Goal: Task Accomplishment & Management: Use online tool/utility

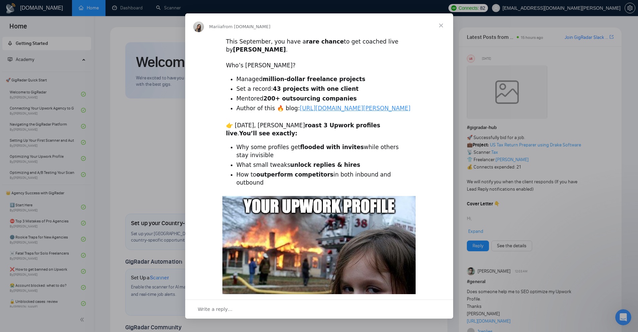
click at [440, 25] on span "Close" at bounding box center [441, 25] width 24 height 24
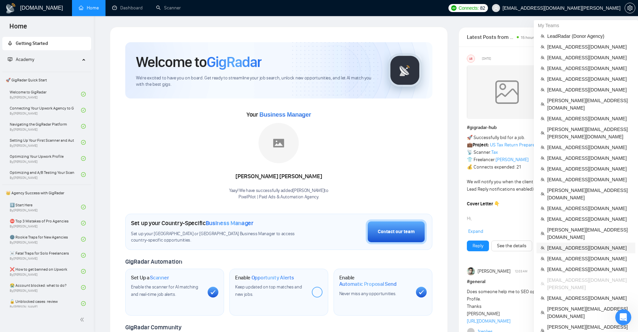
click at [571, 244] on span "[EMAIL_ADDRESS][DOMAIN_NAME]" at bounding box center [589, 247] width 84 height 7
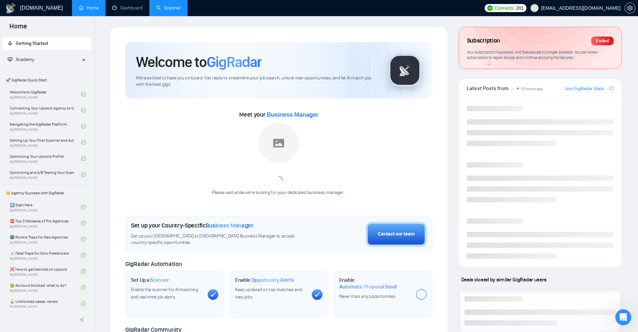
click at [180, 10] on link "Scanner" at bounding box center [168, 8] width 25 height 6
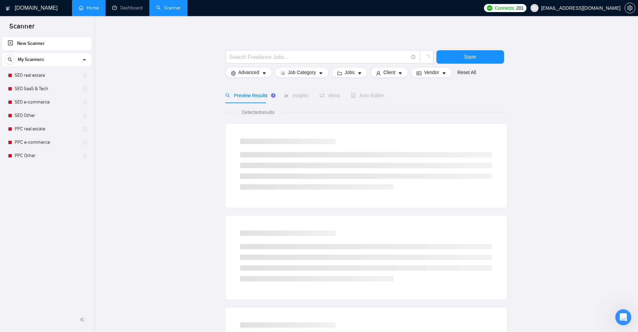
click at [93, 9] on link "Home" at bounding box center [89, 8] width 20 height 6
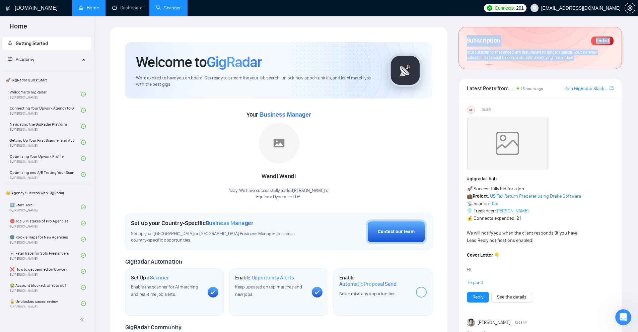
drag, startPoint x: 582, startPoint y: 69, endPoint x: 460, endPoint y: 40, distance: 125.5
click at [460, 40] on div "Subscription Ended Your subscription has ended, and features are no longer avai…" at bounding box center [539, 48] width 163 height 42
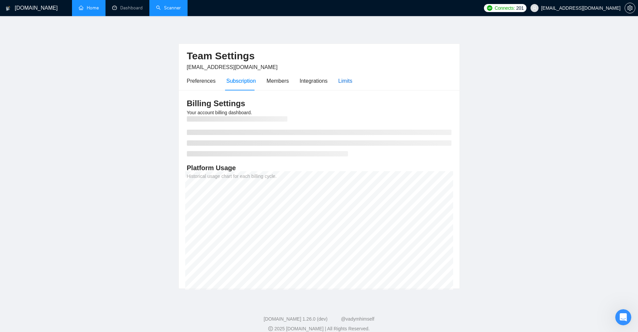
click at [338, 81] on div "Limits" at bounding box center [345, 81] width 14 height 8
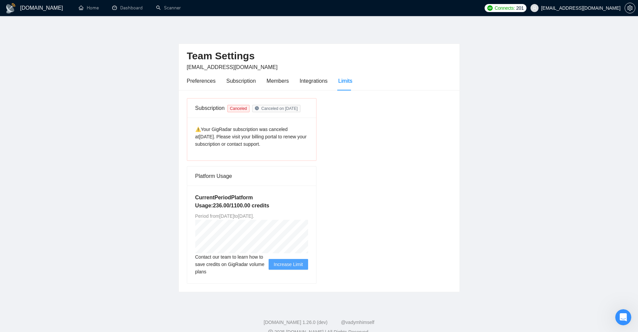
click at [92, 117] on main "Team Settings mykhailo.s@equinox.company Preferences Subscription Members Integ…" at bounding box center [319, 159] width 616 height 265
drag, startPoint x: 184, startPoint y: 125, endPoint x: 329, endPoint y: 147, distance: 146.9
click at [317, 147] on div "Subscription Canceled Canceled on Aug 15 ⚠️Your GigRadar subscription was cance…" at bounding box center [319, 190] width 280 height 201
click at [329, 147] on div "Subscription Canceled Canceled on Aug 15 ⚠️Your GigRadar subscription was cance…" at bounding box center [319, 190] width 270 height 185
click at [481, 185] on main "Team Settings mykhailo.s@equinox.company Preferences Subscription Members Integ…" at bounding box center [319, 159] width 616 height 265
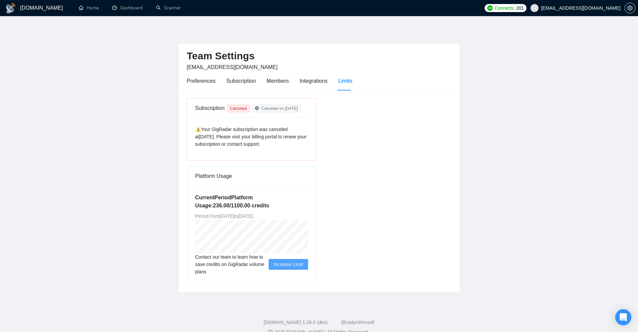
click at [461, 120] on main "Team Settings mykhailo.s@equinox.company Preferences Subscription Members Integ…" at bounding box center [319, 159] width 616 height 265
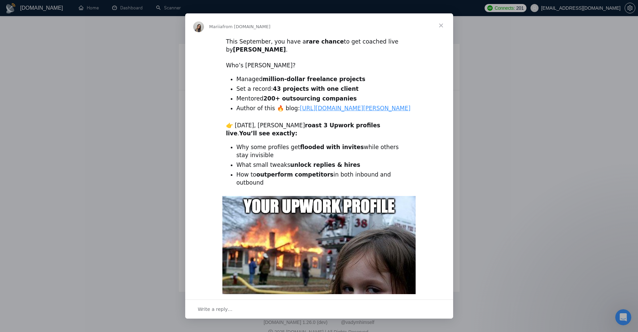
click at [439, 16] on span "Close" at bounding box center [441, 25] width 24 height 24
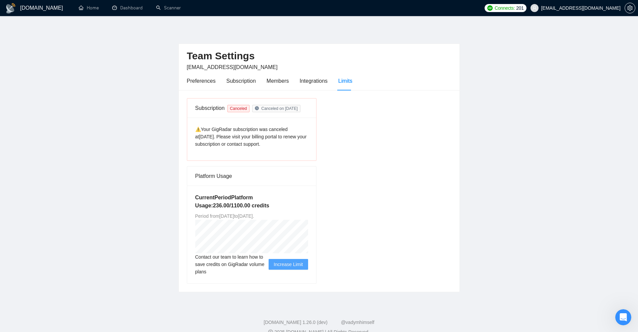
click at [536, 79] on main "Team Settings [EMAIL_ADDRESS][DOMAIN_NAME] Preferences Subscription Members Int…" at bounding box center [319, 159] width 616 height 265
click at [344, 105] on div "Subscription Canceled Canceled on [DATE] ⚠️Your GigRadar subscription was cance…" at bounding box center [319, 190] width 270 height 185
click at [193, 77] on div "Preferences" at bounding box center [201, 81] width 29 height 8
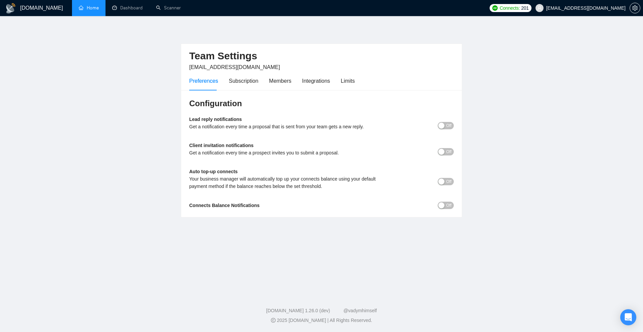
click at [99, 10] on link "Home" at bounding box center [89, 8] width 20 height 6
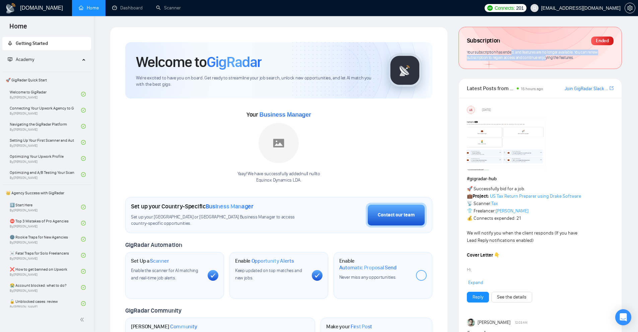
drag, startPoint x: 511, startPoint y: 50, endPoint x: 546, endPoint y: 72, distance: 41.4
click at [546, 72] on div "Subscription Ended Your subscription has ended, and features are no longer avai…" at bounding box center [539, 53] width 163 height 52
click at [545, 66] on div "Subscription Ended Your subscription has ended, and features are no longer avai…" at bounding box center [540, 48] width 163 height 42
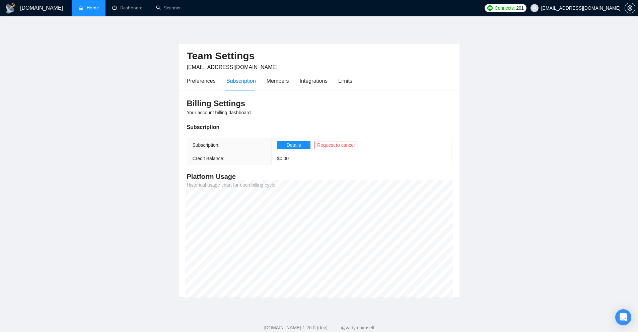
click at [499, 140] on main "Team Settings mykhailo.s@equinox.company Preferences Subscription Members Integ…" at bounding box center [319, 162] width 616 height 270
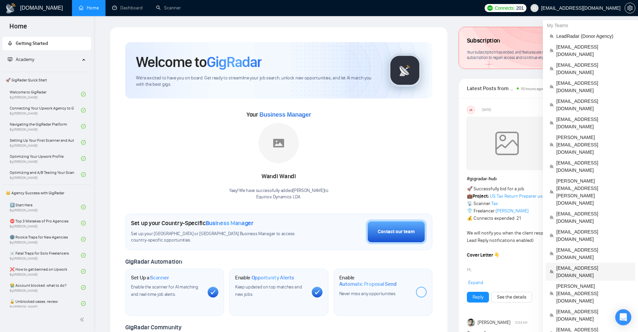
scroll to position [134, 0]
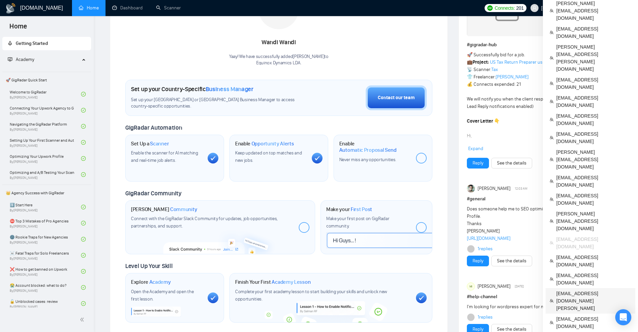
click at [598, 290] on span "[EMAIL_ADDRESS][DOMAIN_NAME][PERSON_NAME]" at bounding box center [593, 301] width 75 height 22
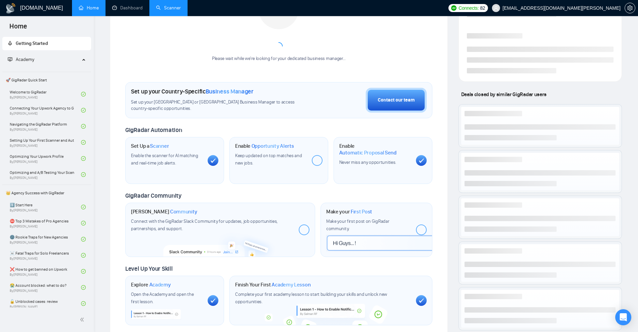
click at [160, 6] on link "Scanner" at bounding box center [168, 8] width 25 height 6
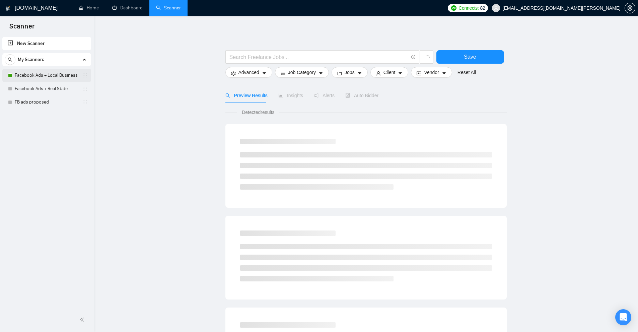
click at [55, 73] on link "Facebook Ads + Local Business" at bounding box center [47, 75] width 64 height 13
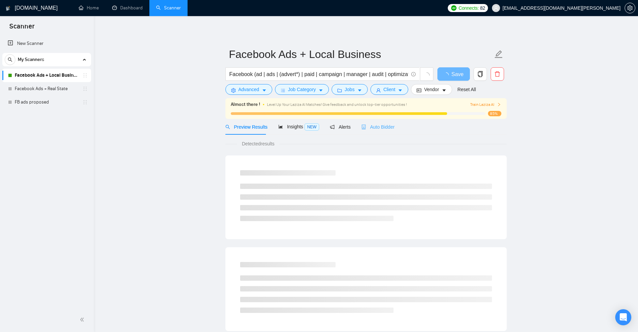
click at [369, 120] on div "Auto Bidder" at bounding box center [377, 127] width 33 height 16
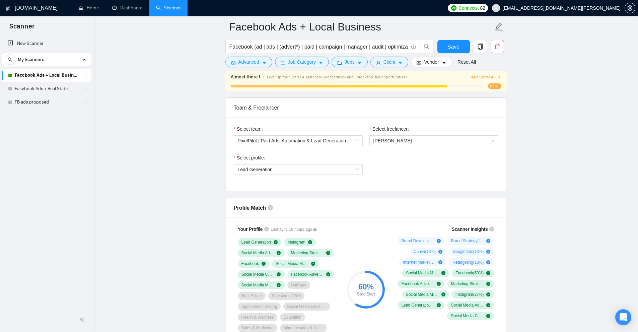
scroll to position [402, 0]
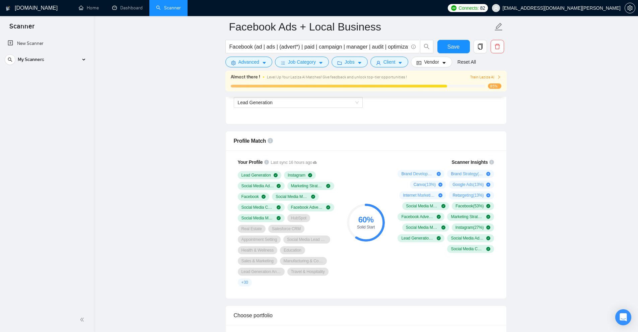
click at [313, 47] on input "Facebook (ad | ads | (advert*) | paid | campaign | manager | audit | optimizati…" at bounding box center [318, 47] width 179 height 8
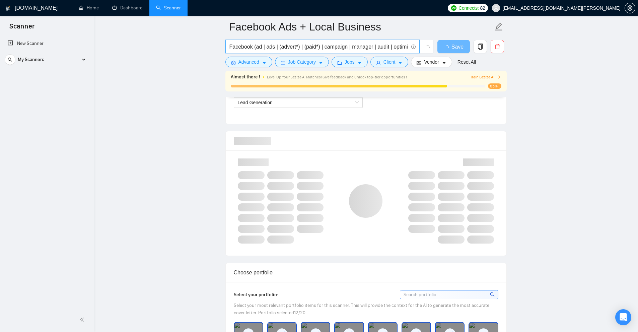
click at [339, 46] on input "Facebook (ad | ads | (advert*) | (paid*) | campaign | manager | audit | optimiz…" at bounding box center [318, 47] width 179 height 8
click at [342, 46] on input "Facebook (ad | ads | (advert*) | (paid*) | campaign | manager | audit | optimiz…" at bounding box center [318, 47] width 179 height 8
click at [345, 46] on input "Facebook (ad | ads | (advert*) | (paid*) | campaign | manager | audit | optimiz…" at bounding box center [318, 47] width 179 height 8
click at [338, 45] on input "Facebook (ad | ads | (advert*) | (paid*) | campaign | manager | audit | optimiz…" at bounding box center [318, 47] width 179 height 8
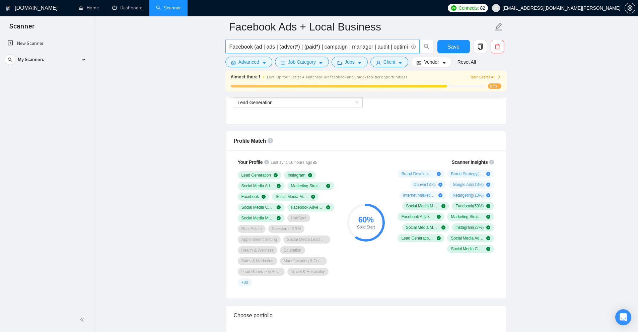
drag, startPoint x: 337, startPoint y: 48, endPoint x: 323, endPoint y: 50, distance: 14.5
click at [323, 50] on input "Facebook (ad | ads | (advert*) | (paid*) | campaign | manager | audit | optimiz…" at bounding box center [318, 47] width 179 height 8
click at [329, 48] on input "Facebook (ad | ads | (advert*) | (paid*) | campaign | manager | audit | optimiz…" at bounding box center [318, 47] width 179 height 8
click at [316, 46] on input "Facebook (ad | ads | (advert*) | (paid*) | campaign | manager | audit | optimiz…" at bounding box center [318, 47] width 179 height 8
click at [311, 47] on input "Facebook (ad | ads | (advert*) | (paid*) | campaign | manager | audit | optimiz…" at bounding box center [318, 47] width 179 height 8
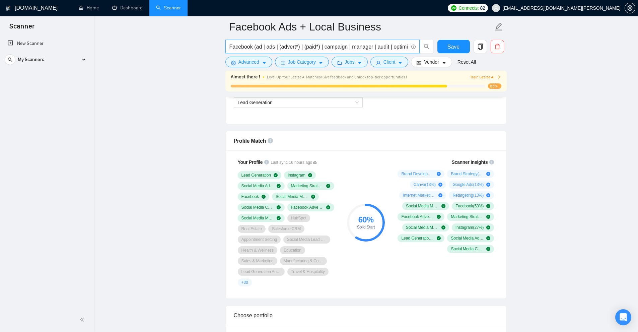
click at [315, 47] on input "Facebook (ad | ads | (advert*) | (paid*) | campaign | manager | audit | optimiz…" at bounding box center [318, 47] width 179 height 8
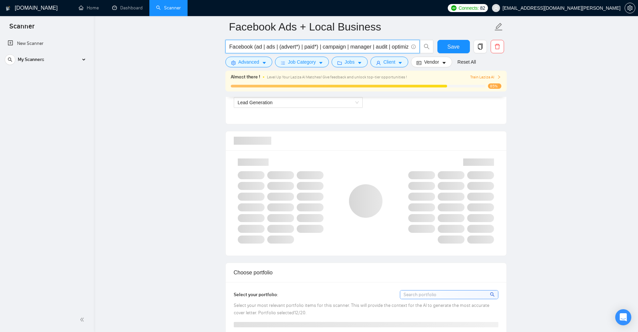
click at [323, 48] on input "Facebook (ad | ads | (advert*) | paid*) | campaign | manager | audit | optimiza…" at bounding box center [318, 47] width 179 height 8
type input "Facebook (ad | ads | (advert*) | paid | campaign | manager | audit | optimizati…"
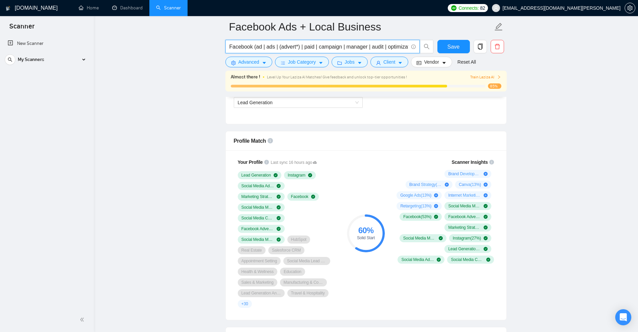
click at [323, 49] on input "Facebook (ad | ads | (advert*) | paid | campaign | manager | audit | optimizati…" at bounding box center [318, 47] width 179 height 8
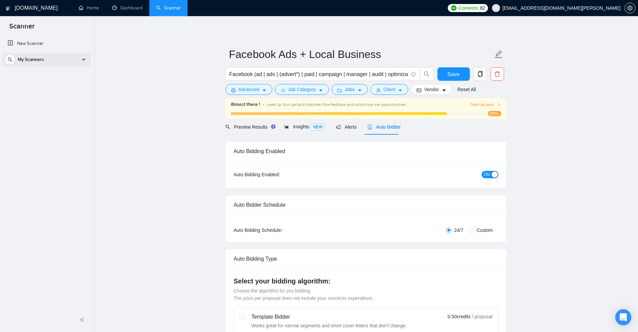
drag, startPoint x: 71, startPoint y: 63, endPoint x: 75, endPoint y: 63, distance: 4.7
click at [72, 63] on div "My Scanners" at bounding box center [47, 59] width 84 height 13
click at [59, 101] on link "FB ads proposed" at bounding box center [47, 101] width 64 height 13
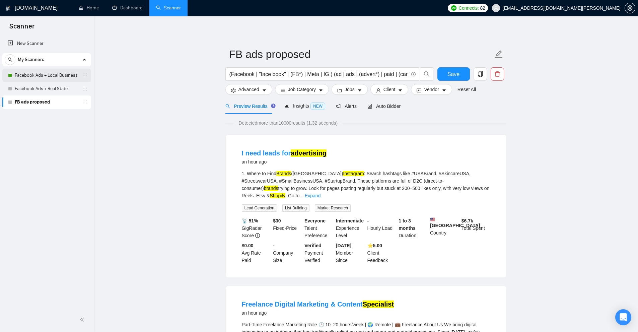
click at [18, 73] on link "Facebook Ads + Local Business" at bounding box center [47, 75] width 64 height 13
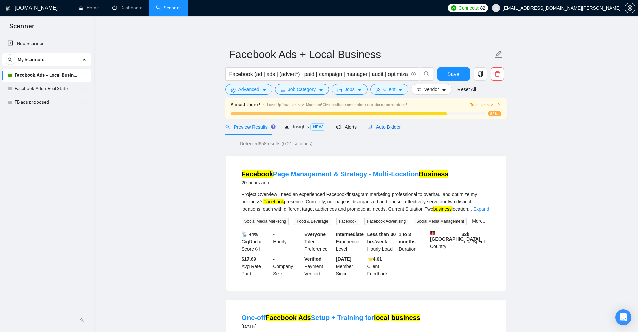
click at [381, 128] on span "Auto Bidder" at bounding box center [383, 126] width 33 height 5
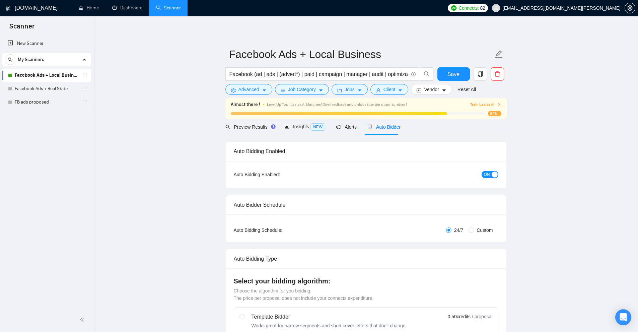
checkbox input "true"
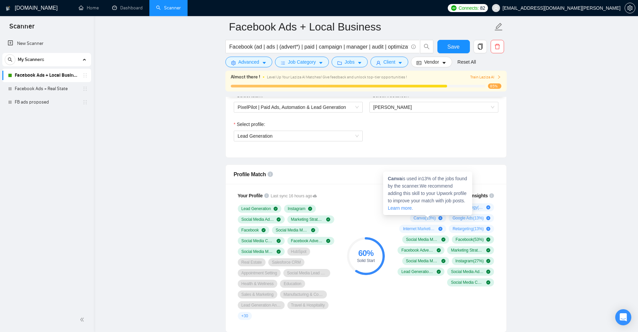
scroll to position [435, 0]
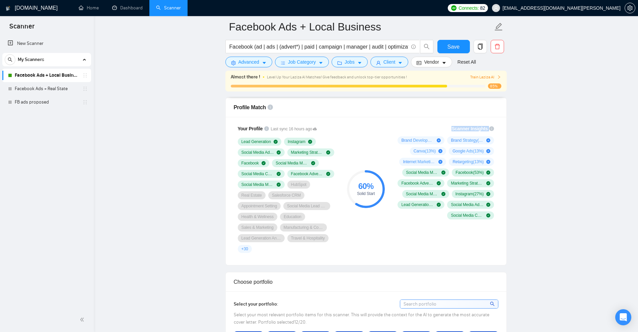
drag, startPoint x: 398, startPoint y: 125, endPoint x: 504, endPoint y: 156, distance: 111.0
click at [493, 155] on div "Scanner Insights Brand Development ( 13 %) Brand Strategy ( 13 %) Canva ( 13 %)…" at bounding box center [444, 172] width 107 height 102
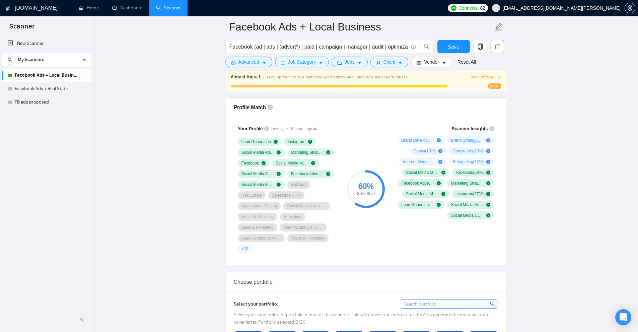
drag, startPoint x: 500, startPoint y: 160, endPoint x: 401, endPoint y: 136, distance: 101.5
click at [56, 76] on link "Facebook Ads + Local Business" at bounding box center [47, 75] width 64 height 13
drag, startPoint x: 31, startPoint y: 75, endPoint x: 44, endPoint y: 75, distance: 13.1
click at [44, 75] on div "Facebook Ads + Local Business" at bounding box center [46, 75] width 89 height 13
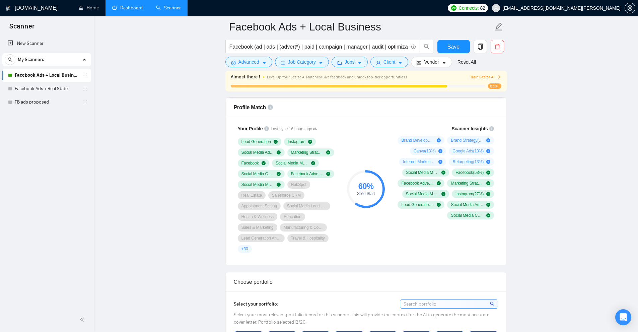
click at [126, 11] on link "Dashboard" at bounding box center [127, 8] width 30 height 6
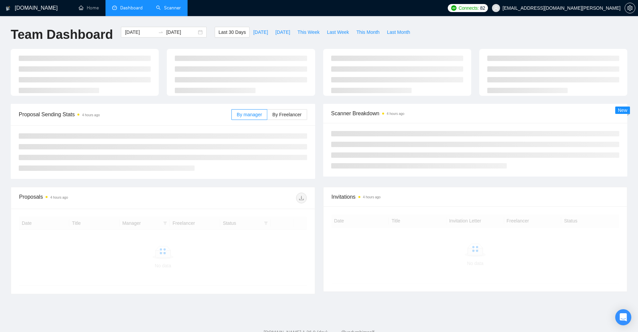
click at [176, 11] on link "Scanner" at bounding box center [168, 8] width 25 height 6
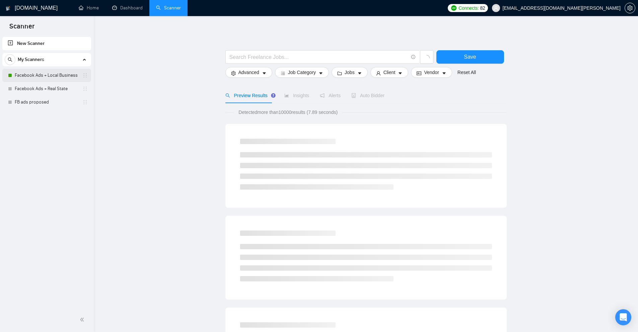
click at [46, 81] on link "Facebook Ads + Local Business" at bounding box center [47, 75] width 64 height 13
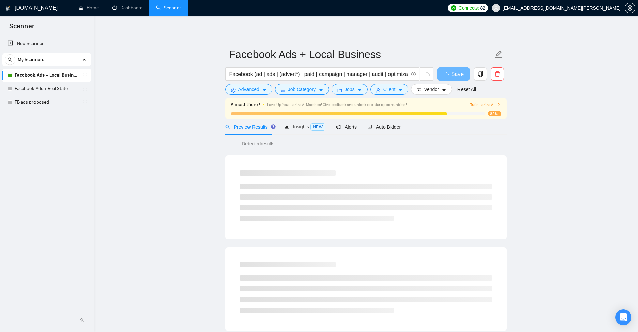
drag, startPoint x: 206, startPoint y: 159, endPoint x: 389, endPoint y: 179, distance: 184.9
click at [378, 179] on main "Facebook Ads + Local Business Facebook (ad | ads | (advert*) | paid | campaign …" at bounding box center [365, 316] width 522 height 579
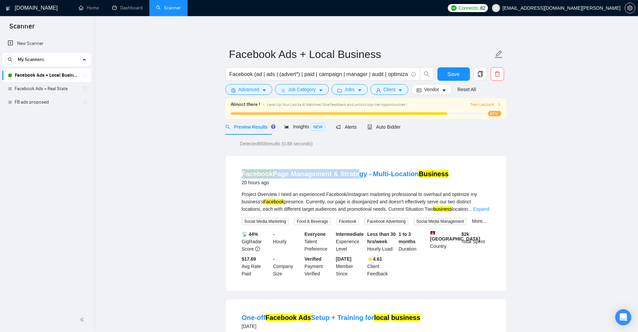
drag, startPoint x: 259, startPoint y: 167, endPoint x: 383, endPoint y: 182, distance: 124.8
click at [387, 179] on div "Facebook Page Management & Strategy - Multi-Location Business 20 hours ago Proj…" at bounding box center [366, 223] width 280 height 135
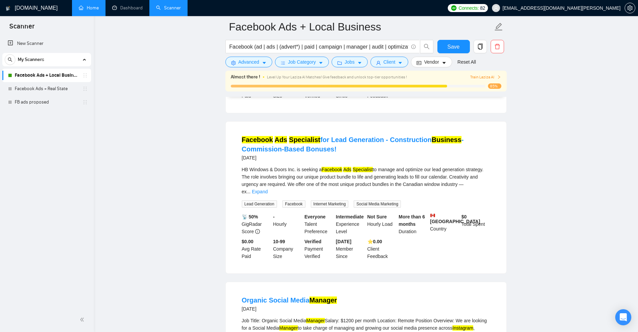
scroll to position [469, 0]
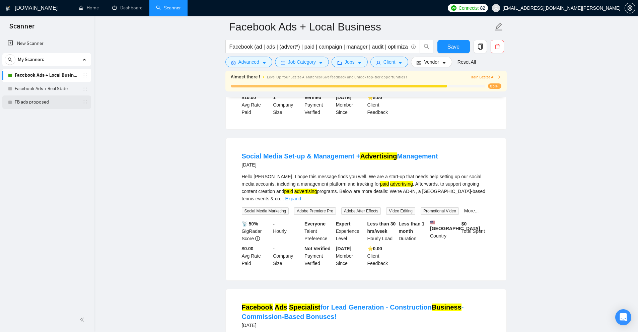
click at [43, 100] on link "FB ads proposed" at bounding box center [47, 101] width 64 height 13
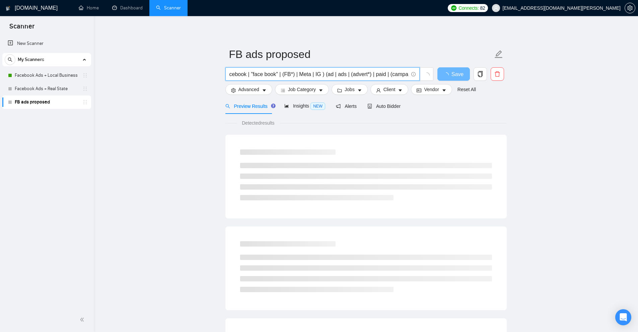
drag, startPoint x: 300, startPoint y: 75, endPoint x: 214, endPoint y: 75, distance: 86.4
click at [214, 75] on main "FB ads proposed (Facebook | "face book" | (FB*) | Meta | IG ) (ad | ads | (adve…" at bounding box center [365, 306] width 522 height 558
click at [269, 75] on input "(Facebook | "face book" | (FB*) | Meta | IG ) (ad | ads | (advert*) | paid | (c…" at bounding box center [318, 74] width 179 height 8
click at [252, 72] on input "(Facebook | "face book" | (FB*) | Meta | IG ) (ad | ads | (advert*) | paid | (c…" at bounding box center [318, 74] width 179 height 8
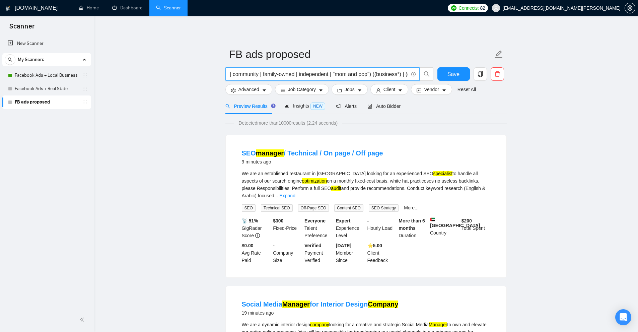
scroll to position [0, 716]
click at [321, 77] on input "(Facebook | "face book" | (FB*) | Meta | IG ) (ad | ads | (advert*) | paid | (c…" at bounding box center [318, 74] width 179 height 8
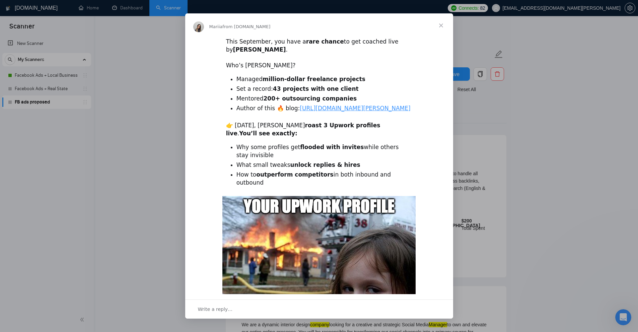
scroll to position [0, 0]
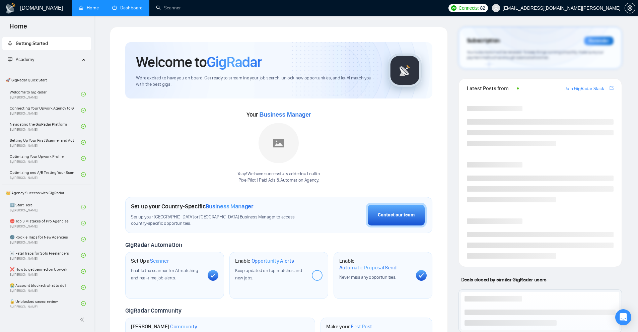
click at [139, 11] on link "Dashboard" at bounding box center [127, 8] width 30 height 6
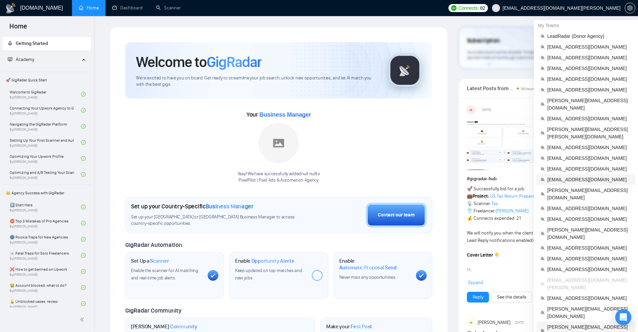
scroll to position [100, 0]
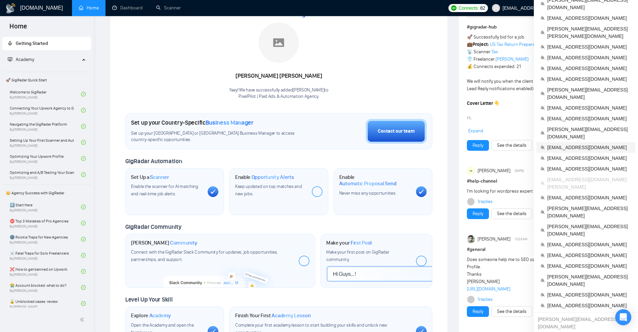
click at [563, 144] on span "[EMAIL_ADDRESS][DOMAIN_NAME]" at bounding box center [589, 147] width 84 height 7
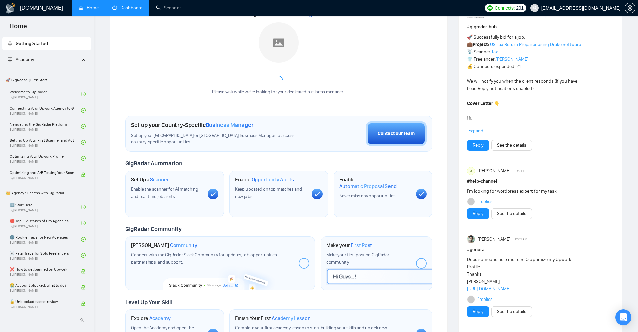
click at [129, 7] on link "Dashboard" at bounding box center [127, 8] width 30 height 6
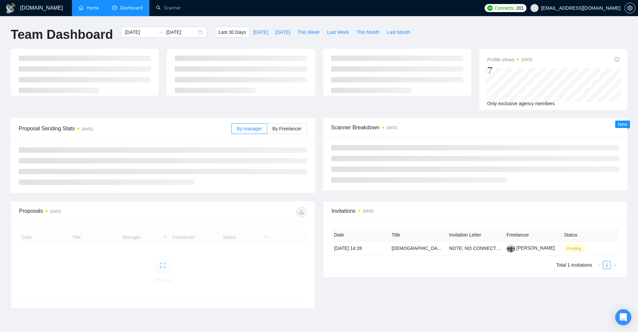
click at [99, 6] on link "Home" at bounding box center [89, 8] width 20 height 6
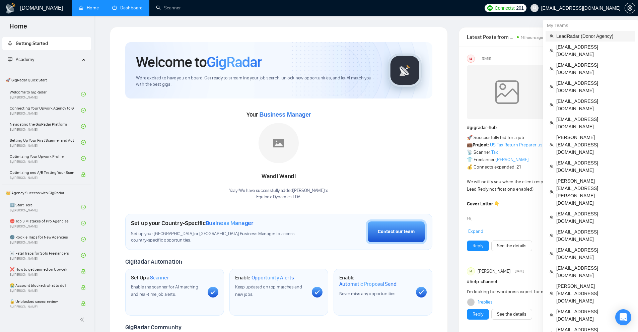
click at [567, 37] on span "LeadRadar (Donor Agency)" at bounding box center [593, 35] width 75 height 7
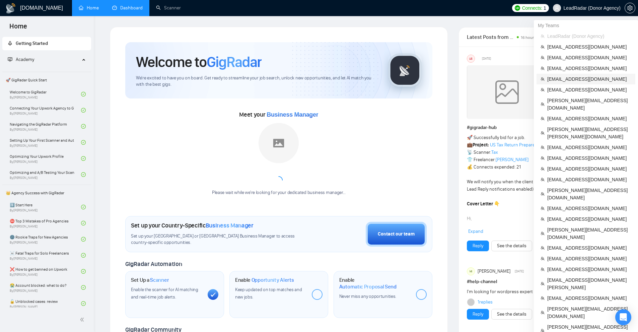
scroll to position [134, 0]
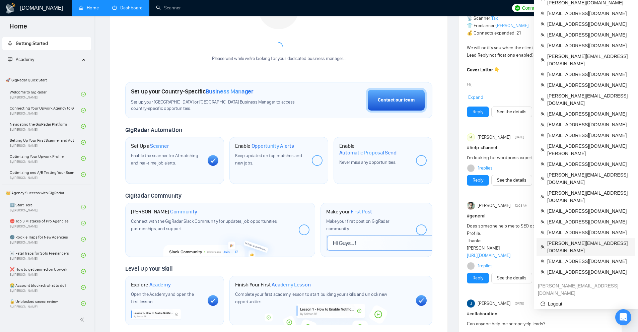
click at [573, 239] on span "[PERSON_NAME][EMAIL_ADDRESS][DOMAIN_NAME]" at bounding box center [589, 246] width 84 height 15
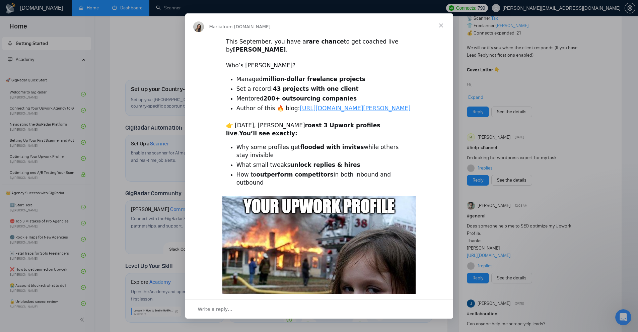
click at [476, 34] on div "Intercom messenger" at bounding box center [319, 166] width 638 height 332
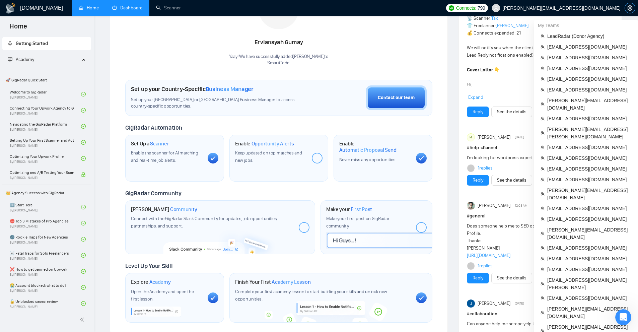
click at [632, 8] on icon "setting" at bounding box center [629, 7] width 5 height 5
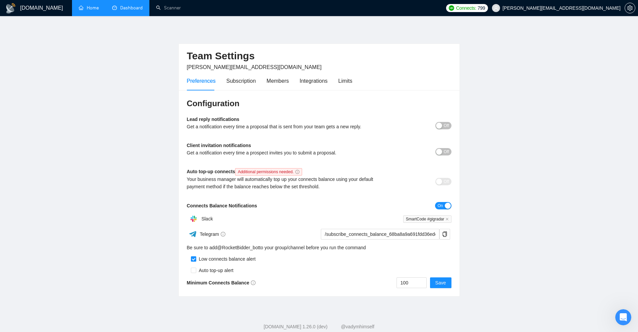
click at [351, 85] on div "Preferences Subscription Members Integrations Limits" at bounding box center [319, 80] width 264 height 19
click at [348, 80] on div "Limits" at bounding box center [345, 81] width 14 height 8
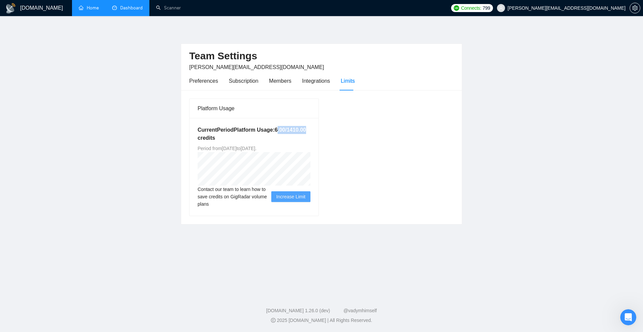
drag, startPoint x: 298, startPoint y: 125, endPoint x: 314, endPoint y: 125, distance: 16.1
click at [313, 125] on div "Current Period Platform Usage: 6.00 / 1410.00 credits Period from [DATE] to [DA…" at bounding box center [253, 167] width 129 height 98
click at [314, 125] on div "Current Period Platform Usage: 6.00 / 1410.00 credits Period from [DATE] to [DA…" at bounding box center [253, 167] width 129 height 98
click at [156, 6] on link "Scanner" at bounding box center [168, 8] width 25 height 6
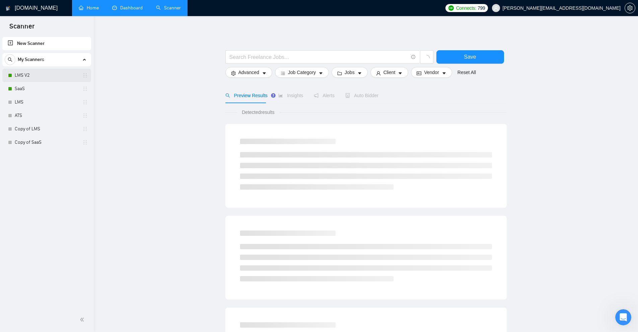
click at [47, 74] on link "LMS V2" at bounding box center [47, 75] width 64 height 13
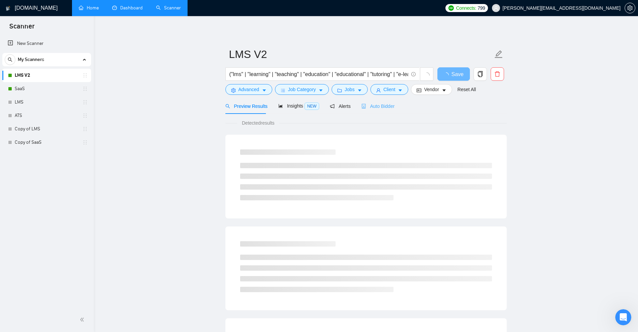
click at [375, 101] on div "Auto Bidder" at bounding box center [377, 106] width 33 height 16
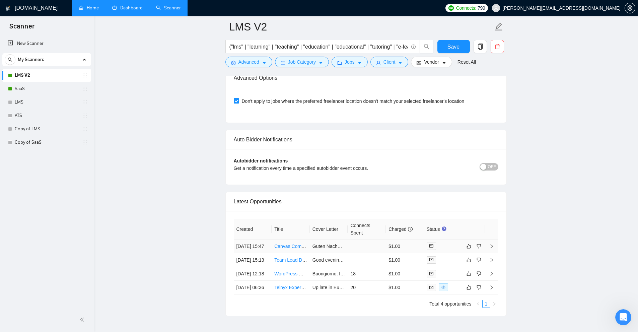
scroll to position [1569, 0]
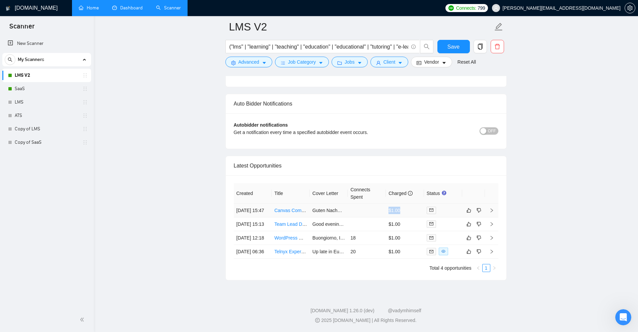
drag, startPoint x: 388, startPoint y: 187, endPoint x: 416, endPoint y: 187, distance: 28.1
click at [416, 204] on td "$1.00" at bounding box center [405, 211] width 38 height 14
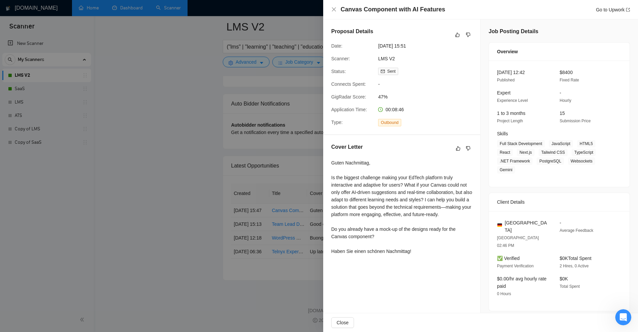
click at [214, 140] on div at bounding box center [319, 166] width 638 height 332
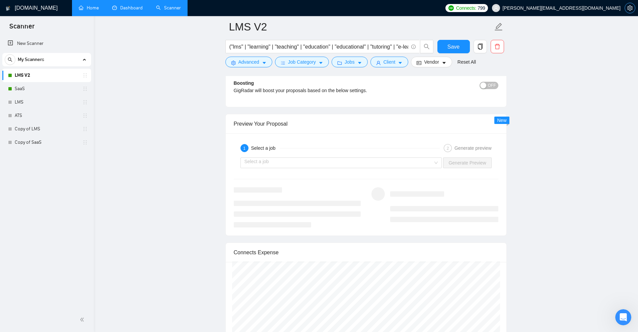
click at [628, 13] on button "button" at bounding box center [629, 8] width 11 height 11
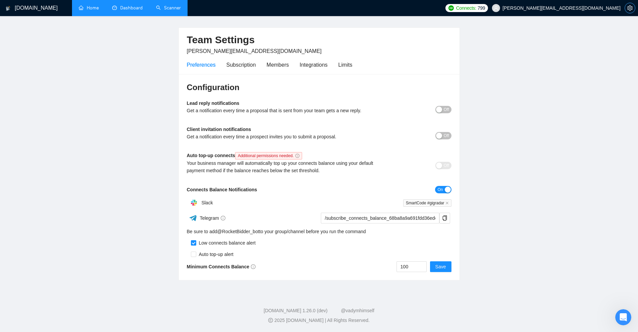
scroll to position [16, 0]
click at [348, 62] on div "Limits" at bounding box center [345, 65] width 14 height 8
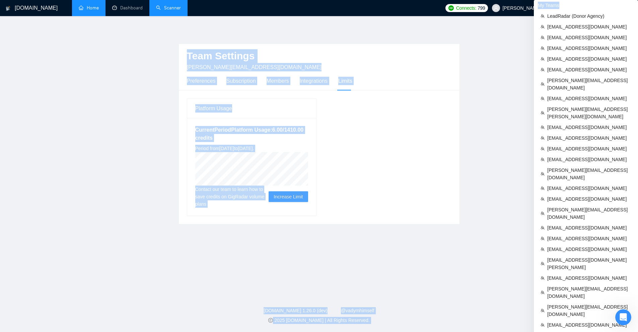
drag, startPoint x: 576, startPoint y: 7, endPoint x: 634, endPoint y: 19, distance: 59.1
click at [634, 13] on div "Connects: 799 [PERSON_NAME][EMAIL_ADDRESS][DOMAIN_NAME]" at bounding box center [540, 8] width 190 height 16
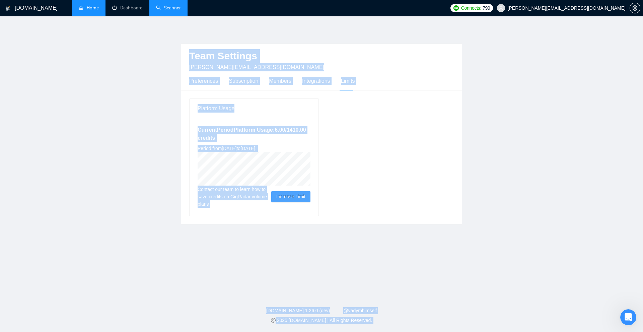
click at [357, 57] on h2 "Team Settings" at bounding box center [321, 56] width 264 height 14
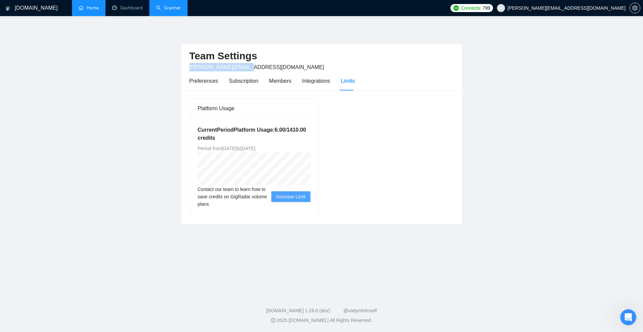
drag, startPoint x: 255, startPoint y: 69, endPoint x: 181, endPoint y: 67, distance: 74.3
click at [181, 67] on div "Team Settings [PERSON_NAME][EMAIL_ADDRESS][DOMAIN_NAME] Preferences Subscriptio…" at bounding box center [321, 134] width 281 height 181
copy span "[PERSON_NAME][EMAIL_ADDRESS][DOMAIN_NAME]"
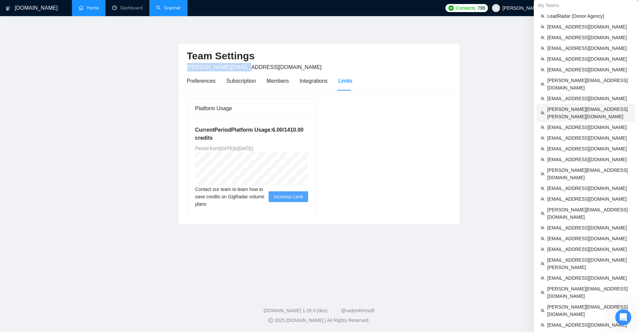
scroll to position [26, 0]
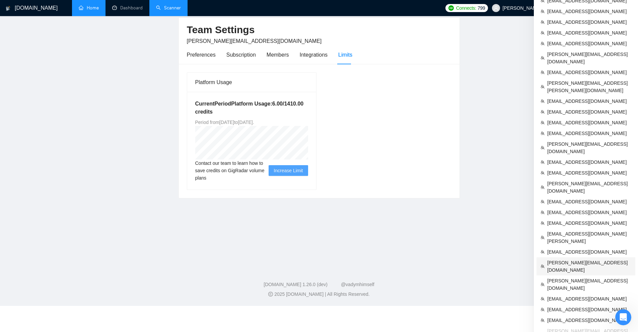
click at [571, 259] on span "[PERSON_NAME][EMAIL_ADDRESS][DOMAIN_NAME]" at bounding box center [589, 266] width 84 height 15
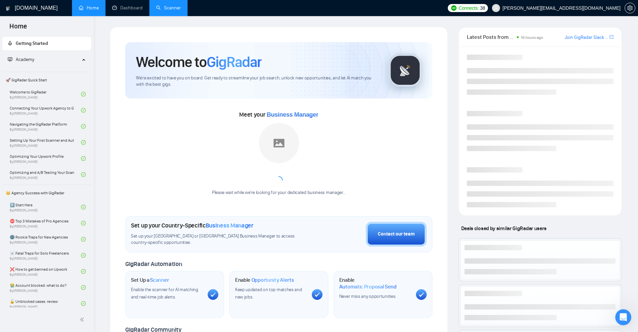
click at [170, 9] on link "Scanner" at bounding box center [168, 8] width 25 height 6
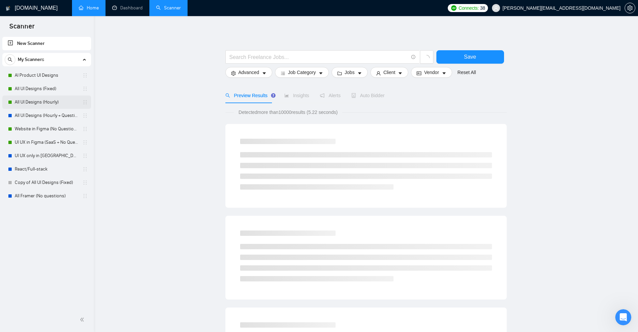
click at [53, 108] on link "All UI Designs (Hourly)" at bounding box center [47, 101] width 64 height 13
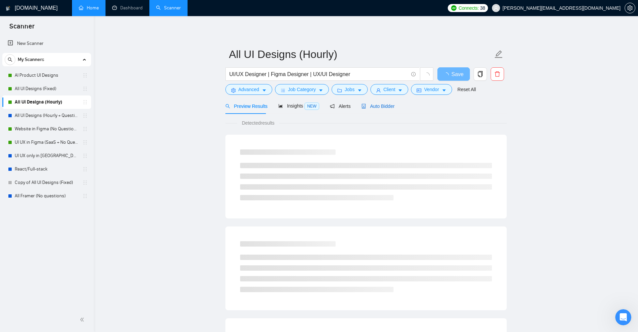
click at [375, 106] on span "Auto Bidder" at bounding box center [377, 105] width 33 height 5
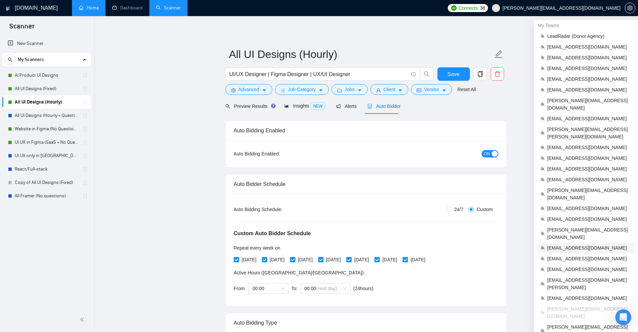
scroll to position [33, 0]
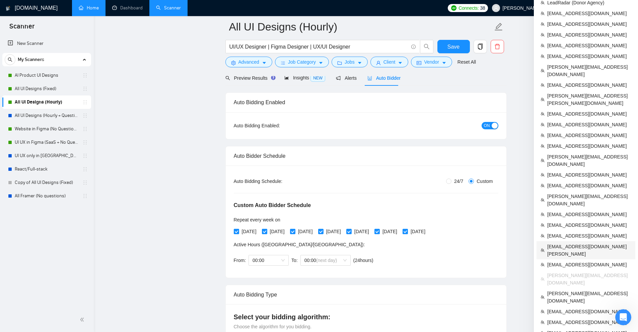
click at [569, 243] on span "[EMAIL_ADDRESS][DOMAIN_NAME][PERSON_NAME]" at bounding box center [589, 250] width 84 height 15
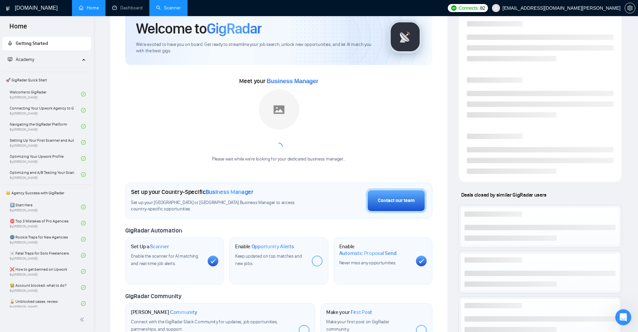
click at [175, 6] on link "Scanner" at bounding box center [168, 8] width 25 height 6
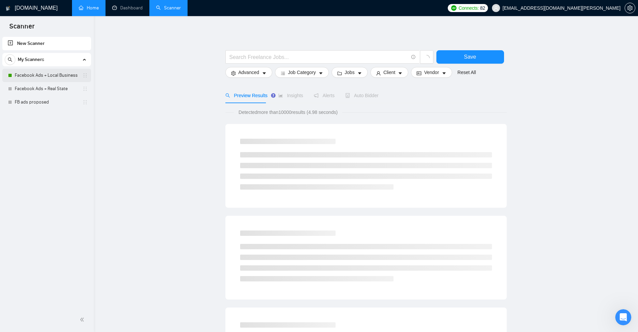
click at [44, 74] on link "Facebook Ads + Local Business" at bounding box center [47, 75] width 64 height 13
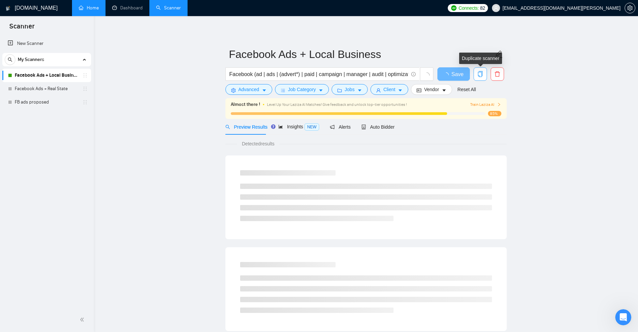
click at [478, 71] on icon "copy" at bounding box center [480, 74] width 6 height 6
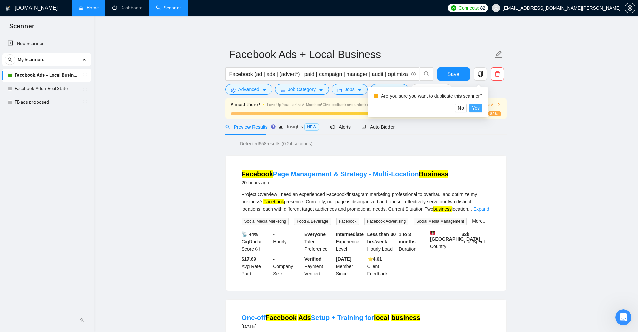
click at [477, 107] on span "Yes" at bounding box center [476, 107] width 8 height 7
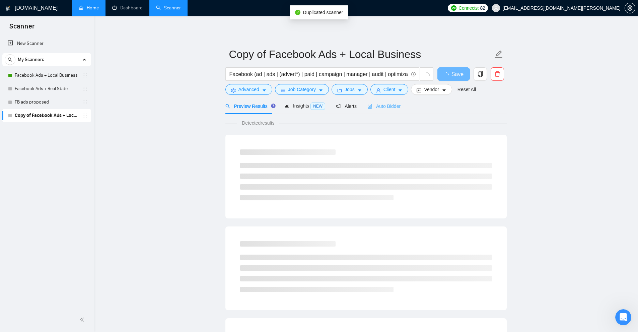
click at [376, 110] on div "Auto Bidder" at bounding box center [383, 106] width 33 height 16
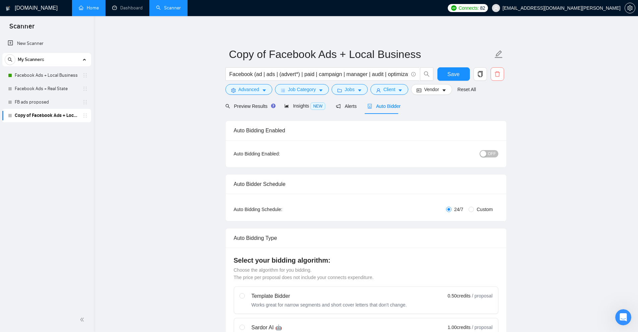
click at [502, 76] on span "delete" at bounding box center [497, 74] width 13 height 6
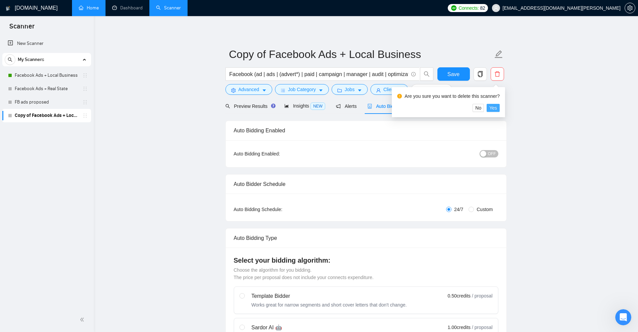
click at [493, 107] on span "Yes" at bounding box center [493, 107] width 8 height 7
